Goal: Find specific page/section: Find specific page/section

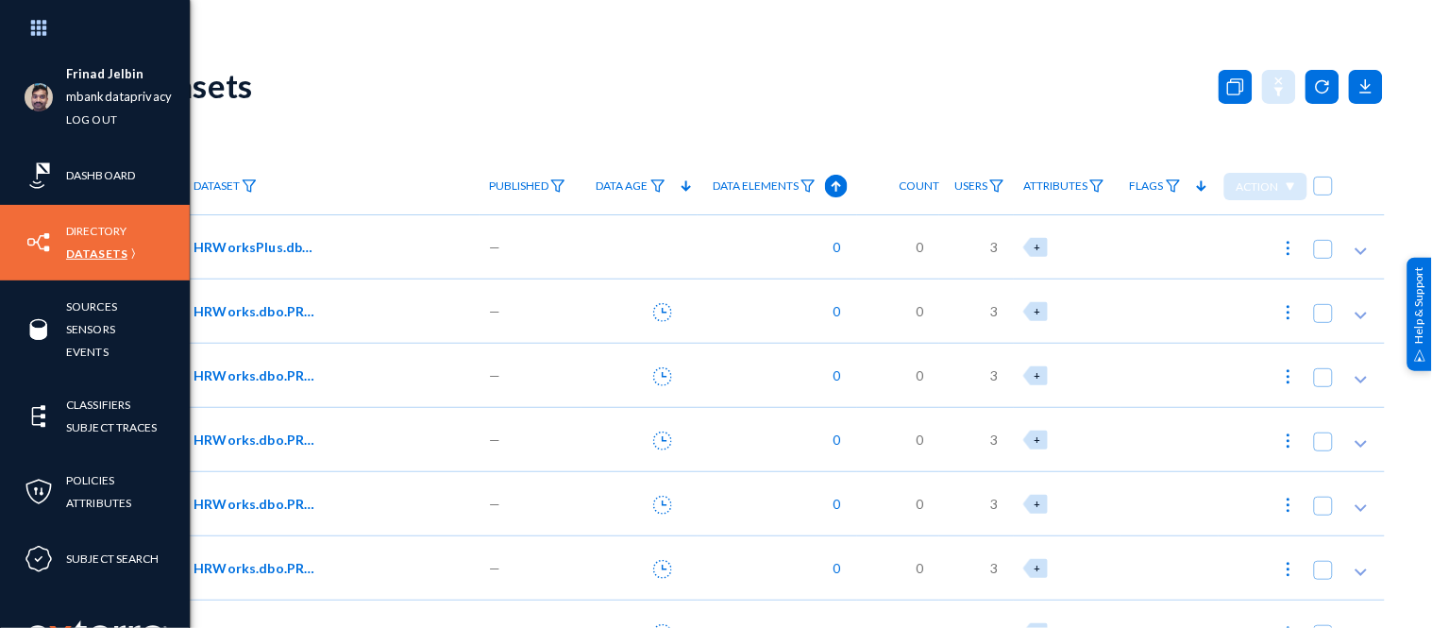
click at [95, 250] on link "Datasets" at bounding box center [96, 254] width 61 height 22
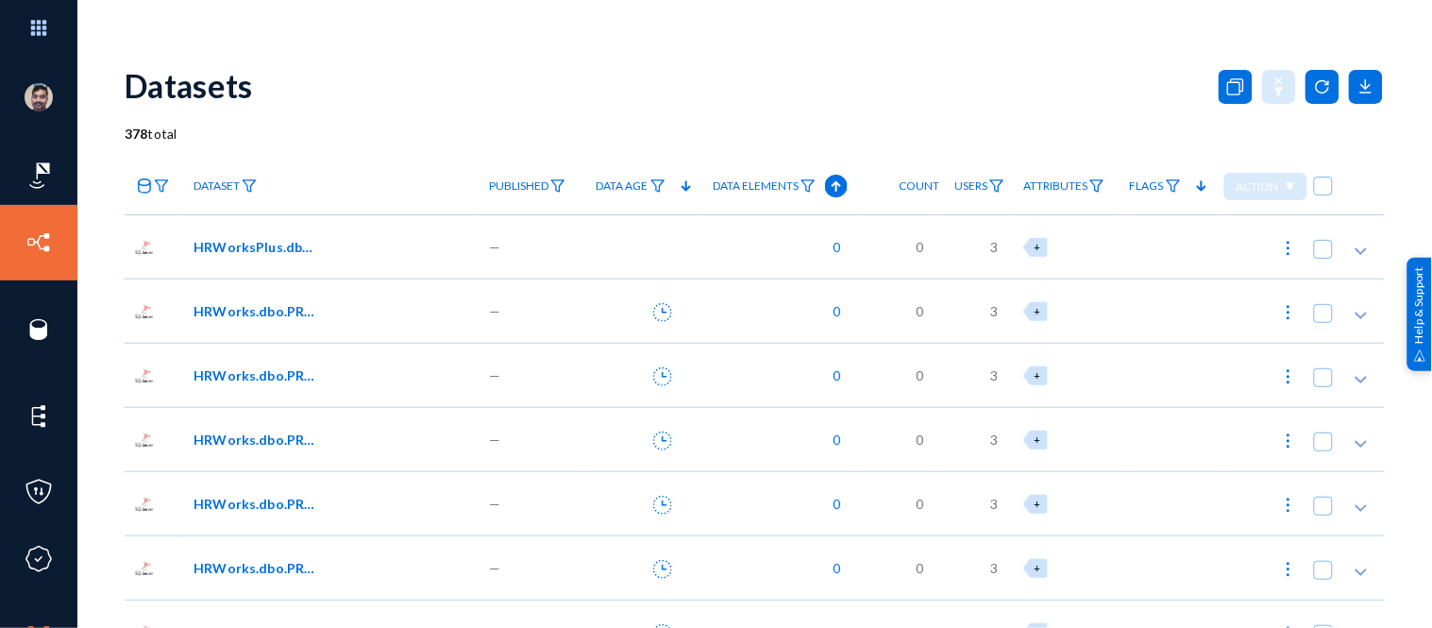
click at [228, 251] on span "HRWorksPlus.dbo.EYS_ProductKey" at bounding box center [257, 247] width 127 height 20
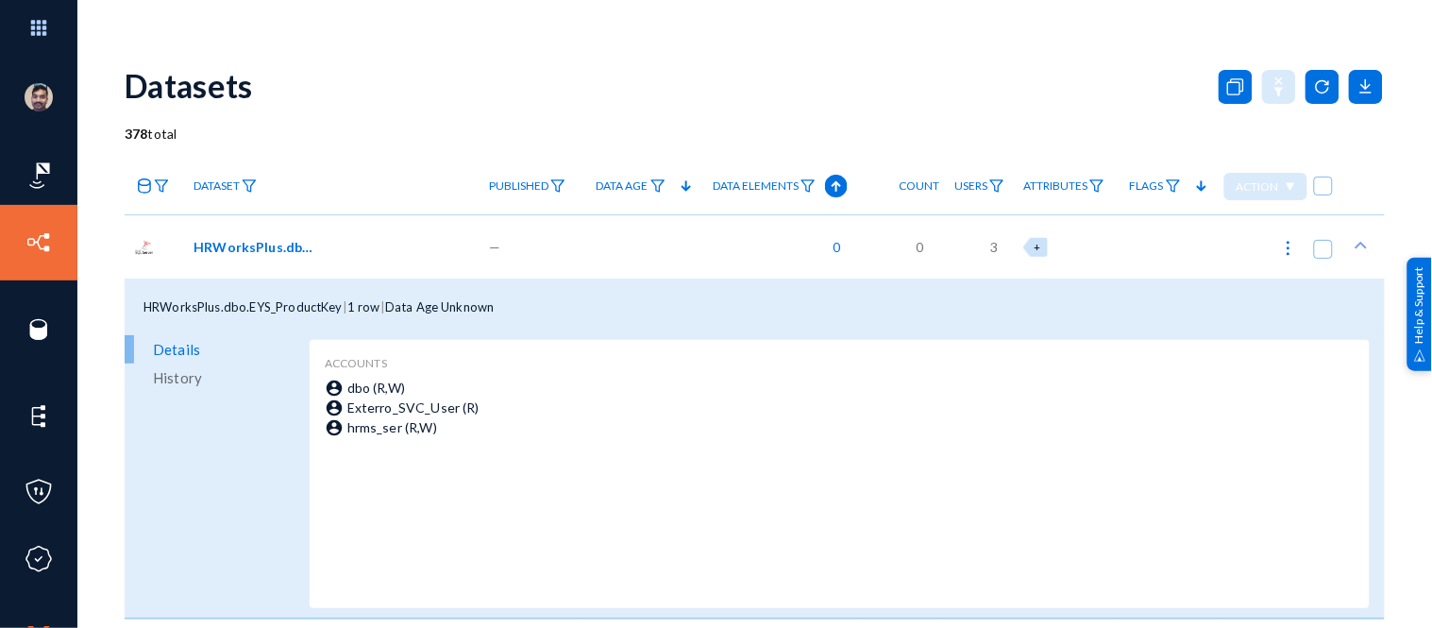
click at [262, 246] on span "HRWorksPlus.dbo.EYS_ProductKey" at bounding box center [257, 247] width 127 height 20
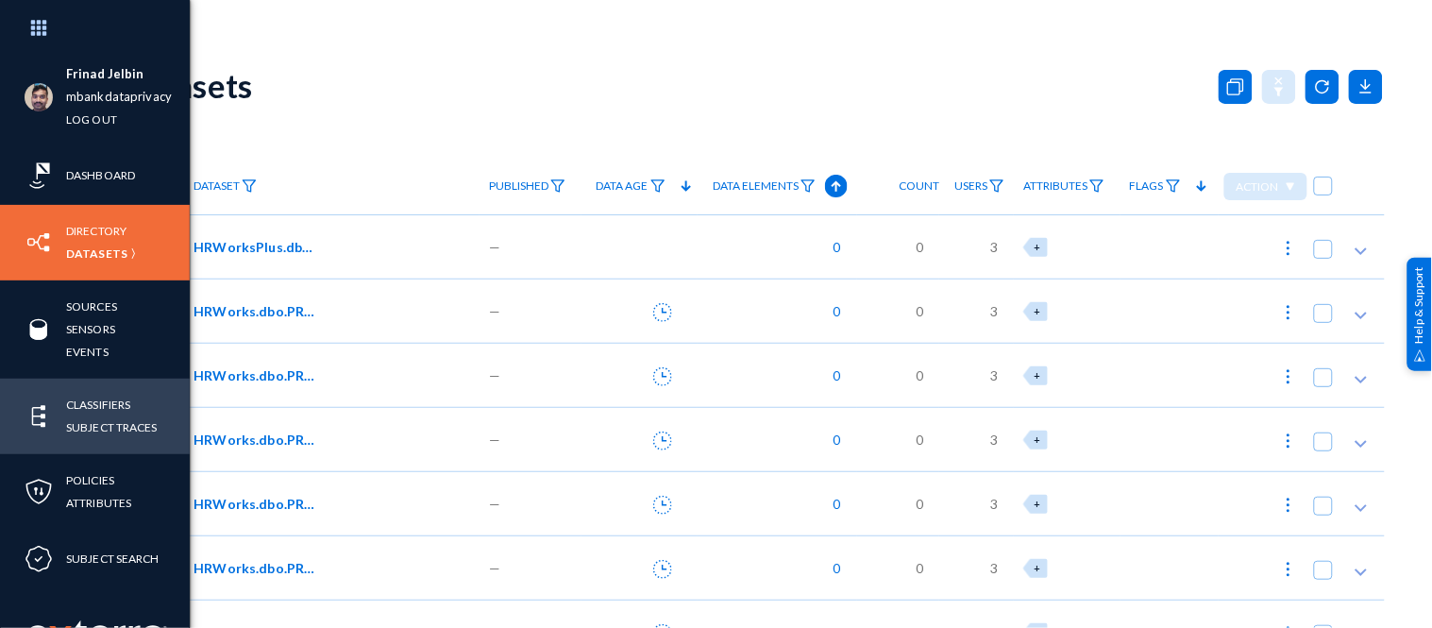
click at [110, 391] on div "Classifiers Subject Traces" at bounding box center [95, 417] width 190 height 76
click at [108, 399] on link "Classifiers" at bounding box center [98, 405] width 64 height 22
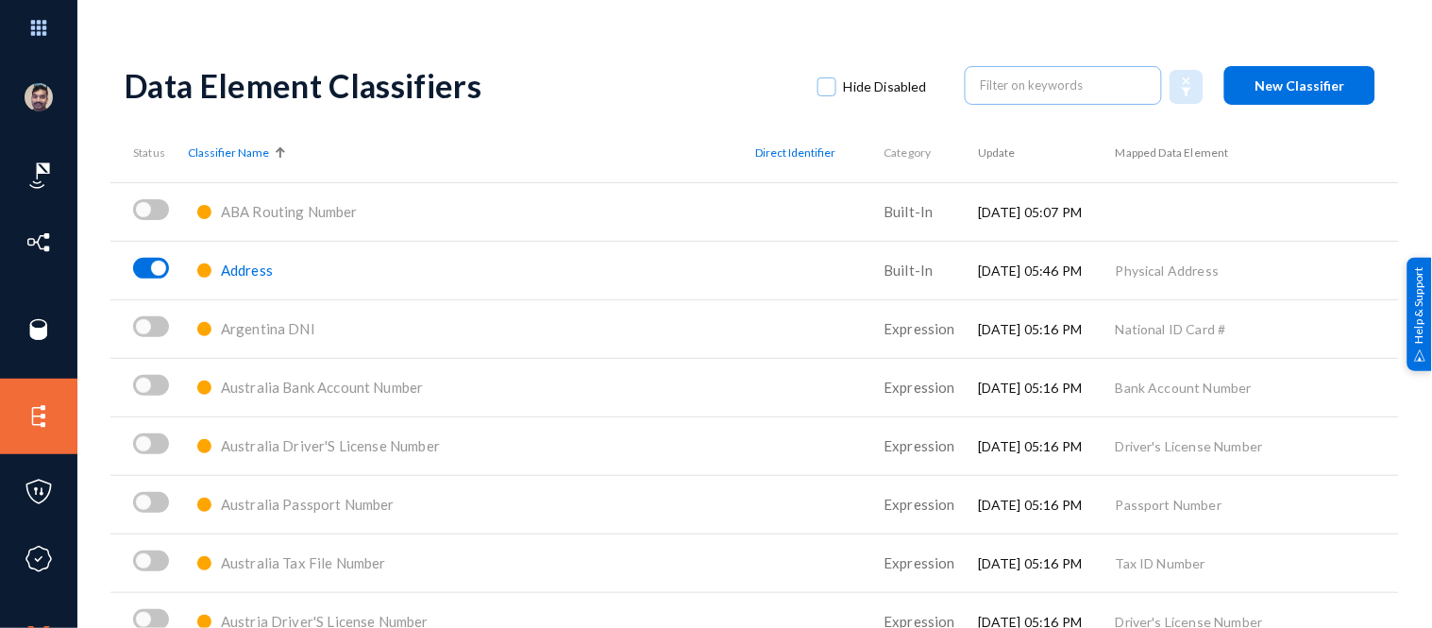
click at [824, 87] on span at bounding box center [826, 86] width 19 height 19
checkbox input "true"
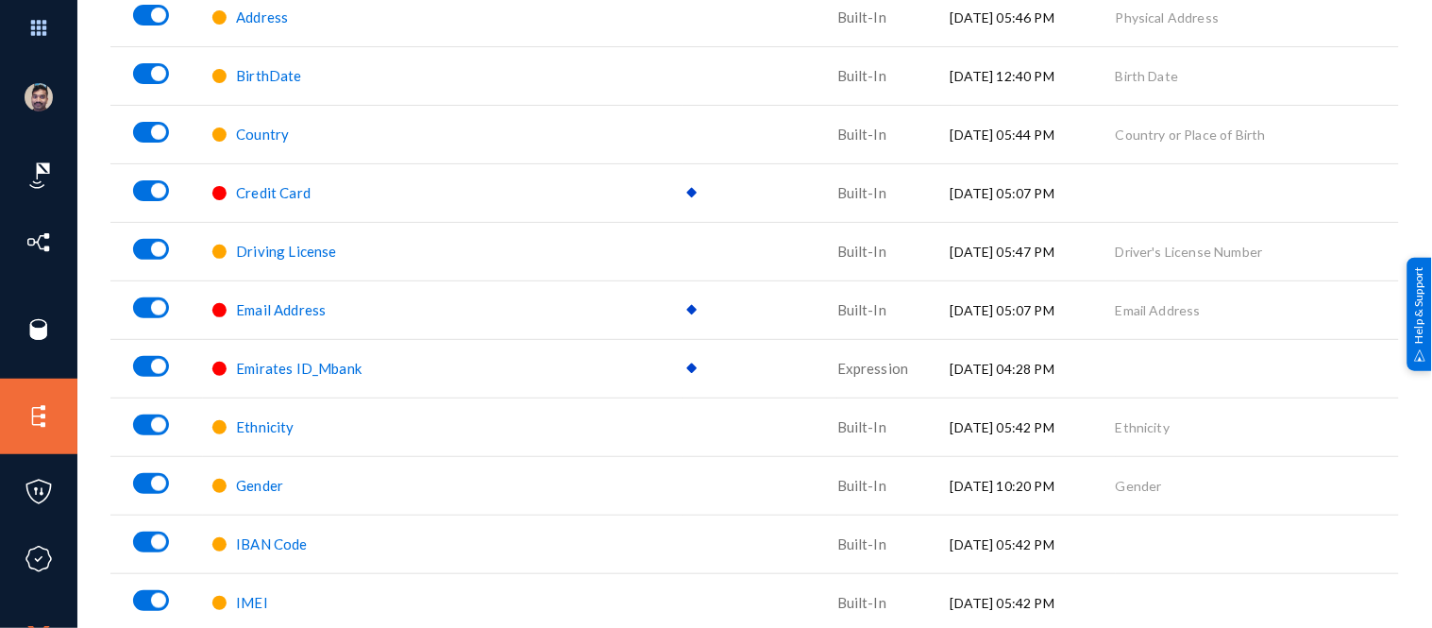
scroll to position [266, 0]
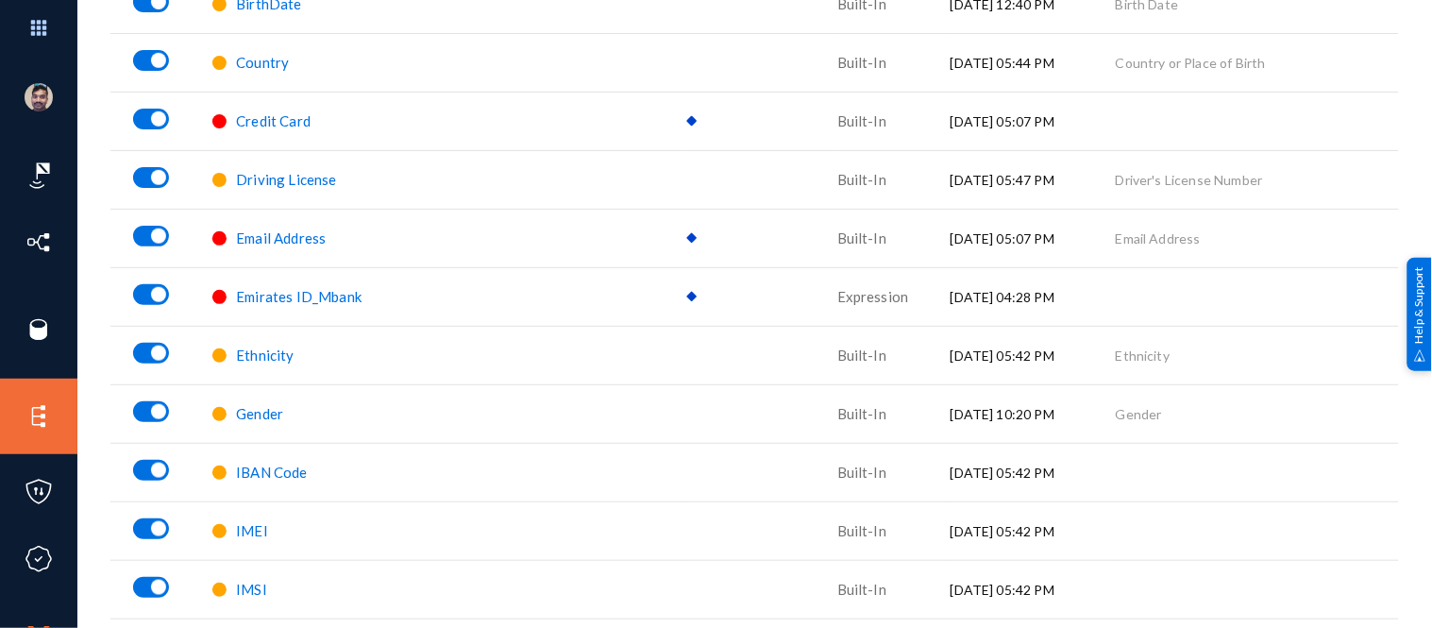
click at [304, 291] on span "Emirates ID_Mbank" at bounding box center [299, 296] width 126 height 17
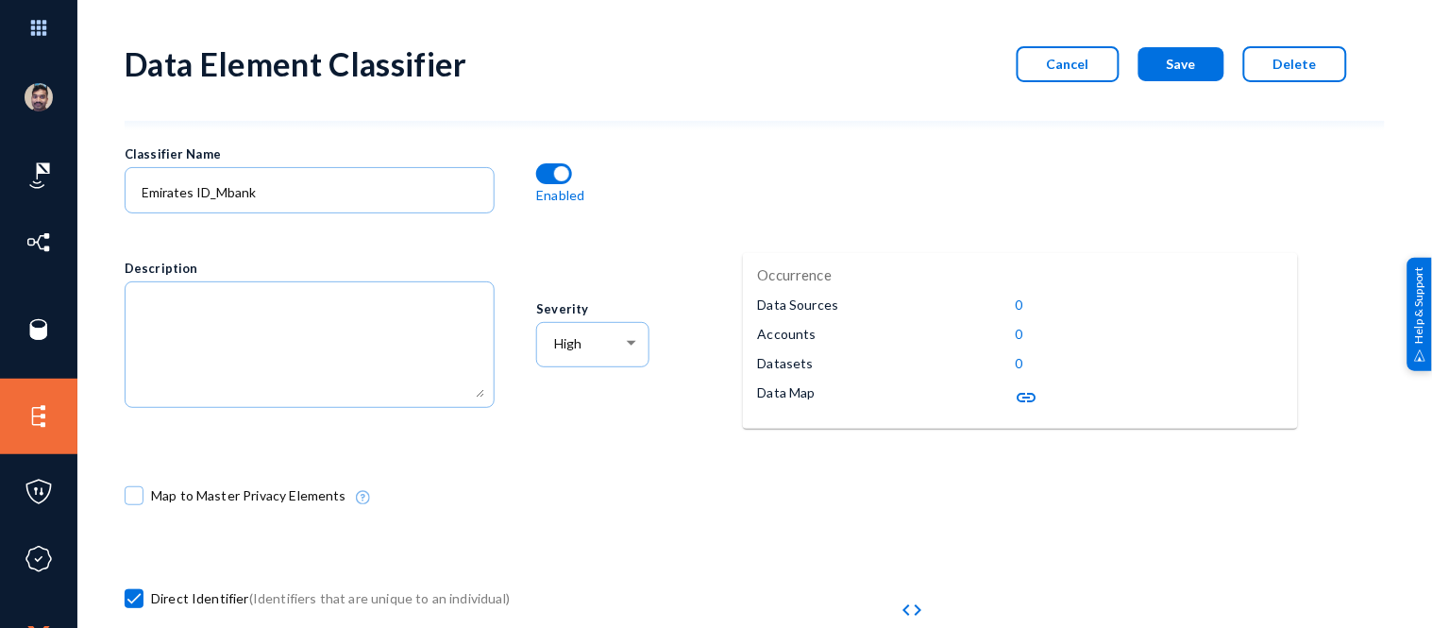
scroll to position [21, 0]
